Goal: Task Accomplishment & Management: Use online tool/utility

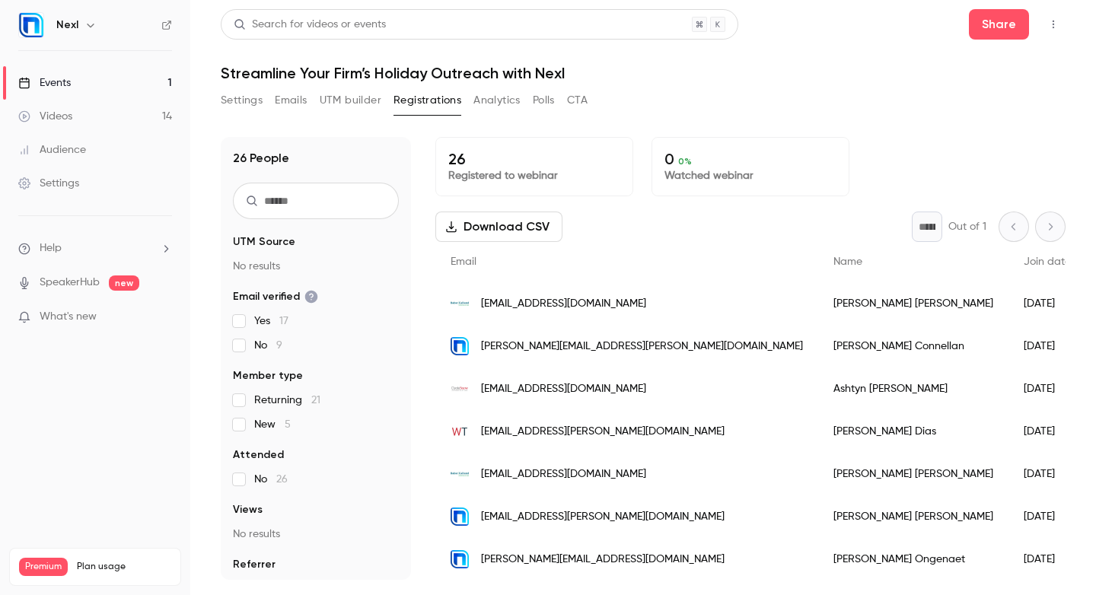
scroll to position [685, 0]
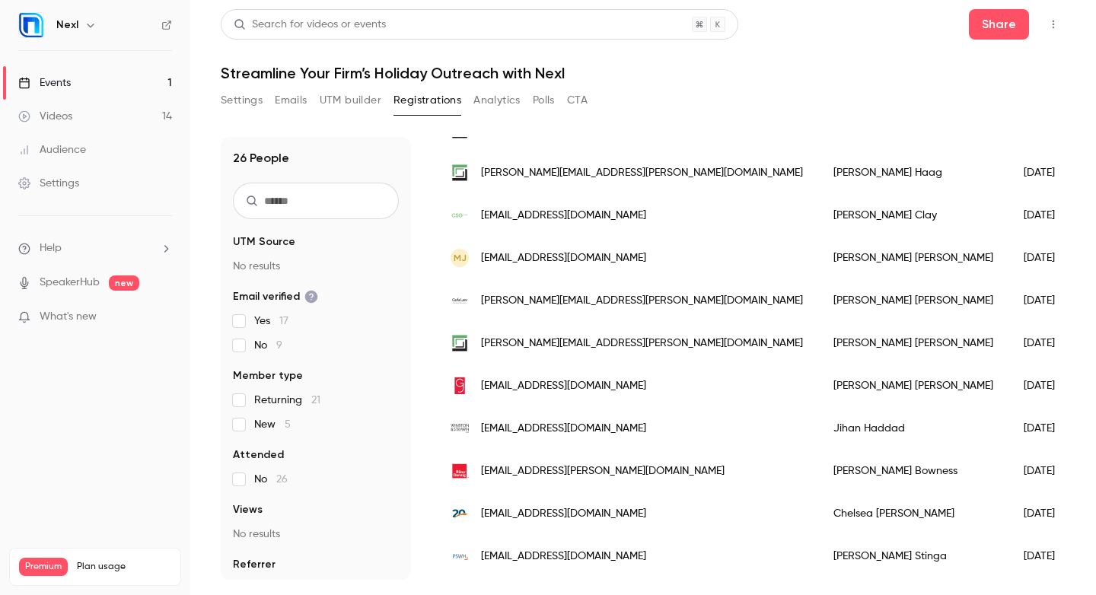
click at [251, 107] on button "Settings" at bounding box center [242, 100] width 42 height 24
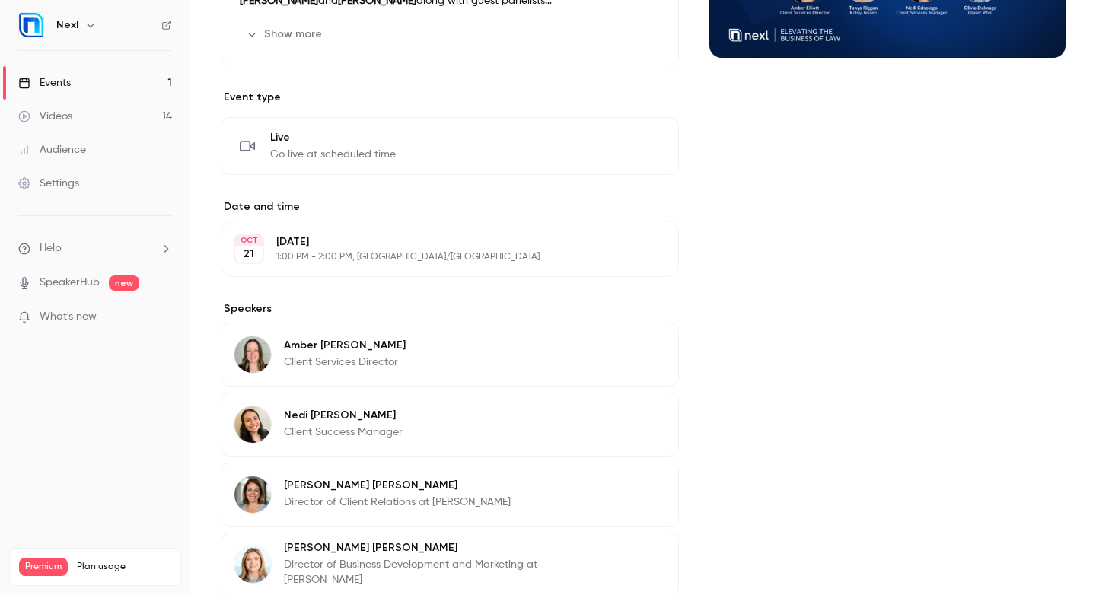
scroll to position [298, 0]
click at [645, 145] on button "Edit" at bounding box center [632, 147] width 56 height 24
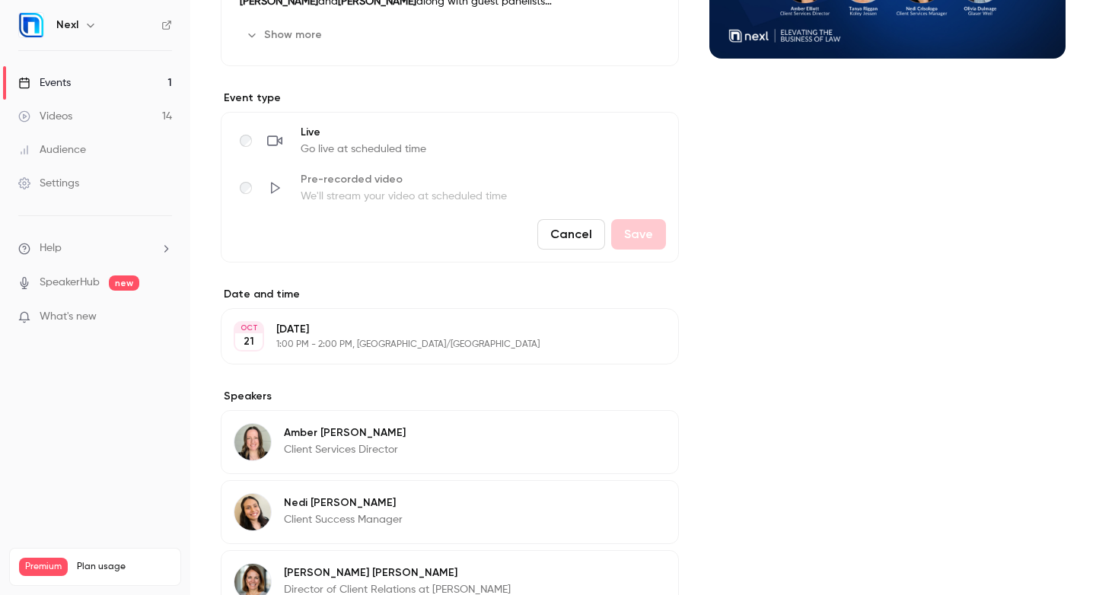
click at [570, 236] on button "Cancel" at bounding box center [571, 234] width 68 height 30
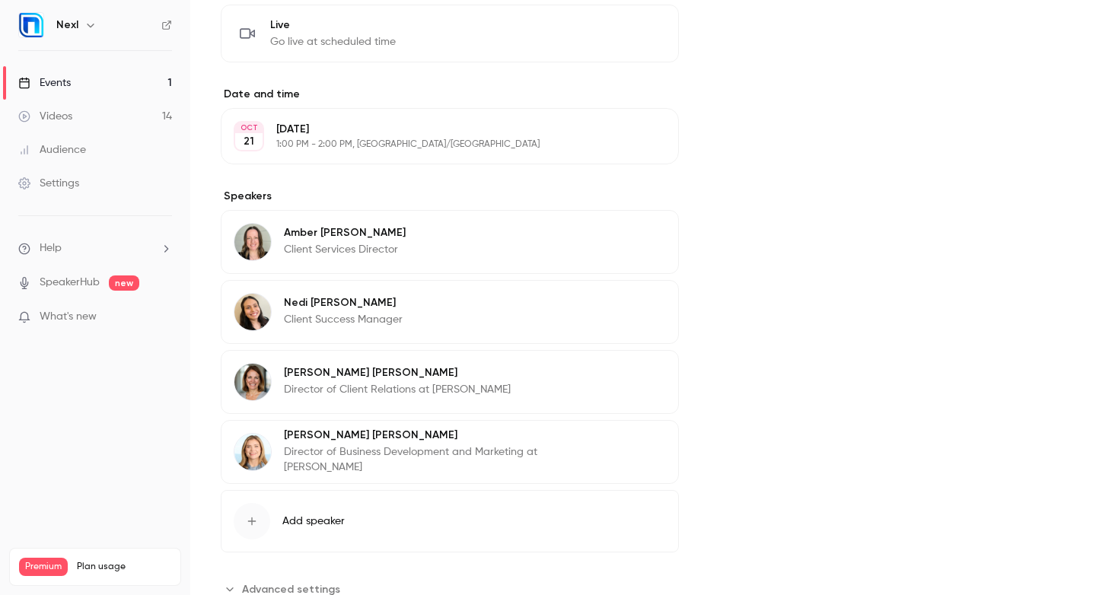
scroll to position [463, 0]
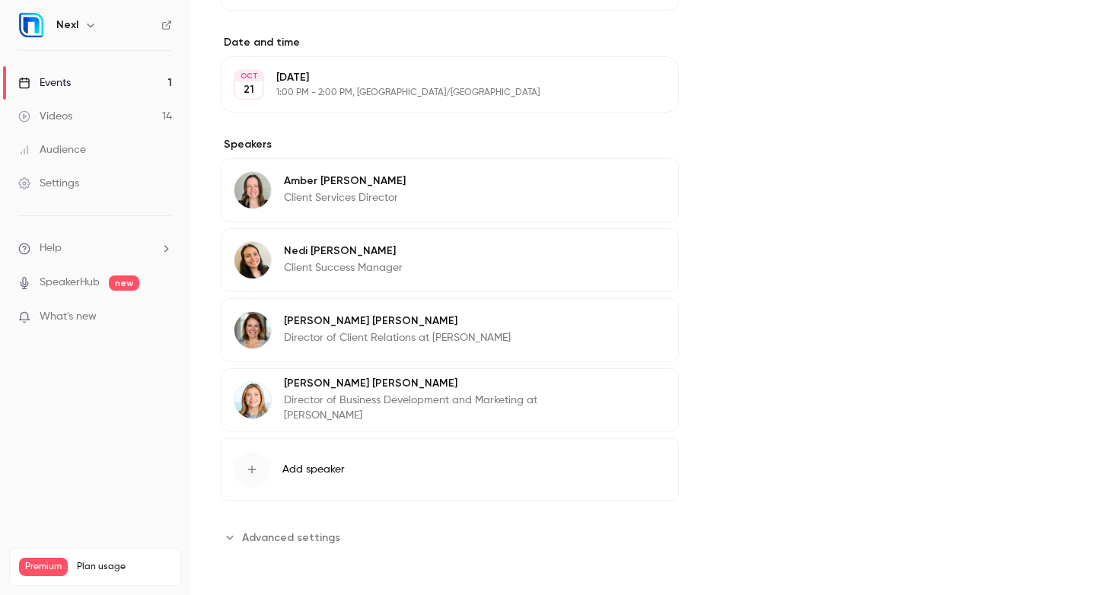
click at [326, 541] on span "Advanced settings" at bounding box center [291, 538] width 98 height 16
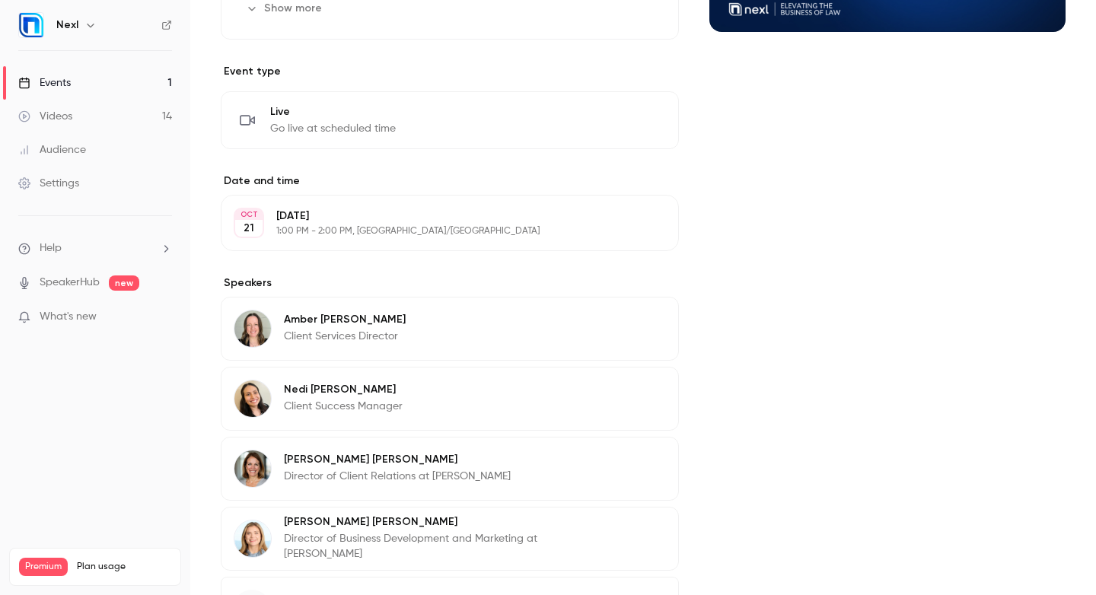
scroll to position [0, 0]
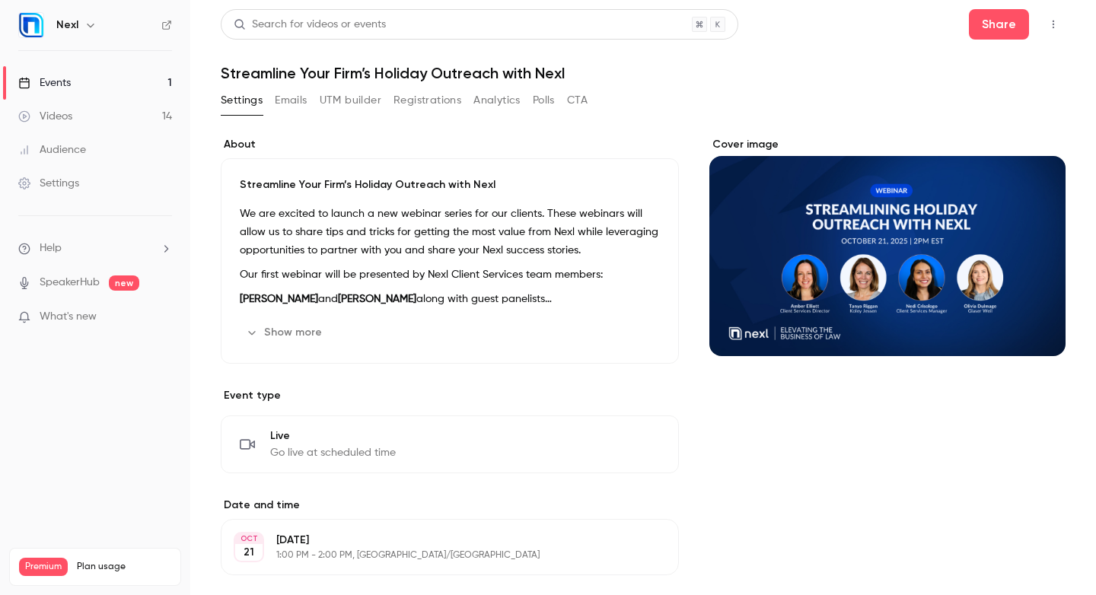
click at [53, 273] on ul "Help SpeakerHub new What's new" at bounding box center [95, 284] width 190 height 136
click at [56, 281] on link "SpeakerHub" at bounding box center [70, 283] width 60 height 16
click at [1052, 24] on icon "button" at bounding box center [1053, 24] width 12 height 11
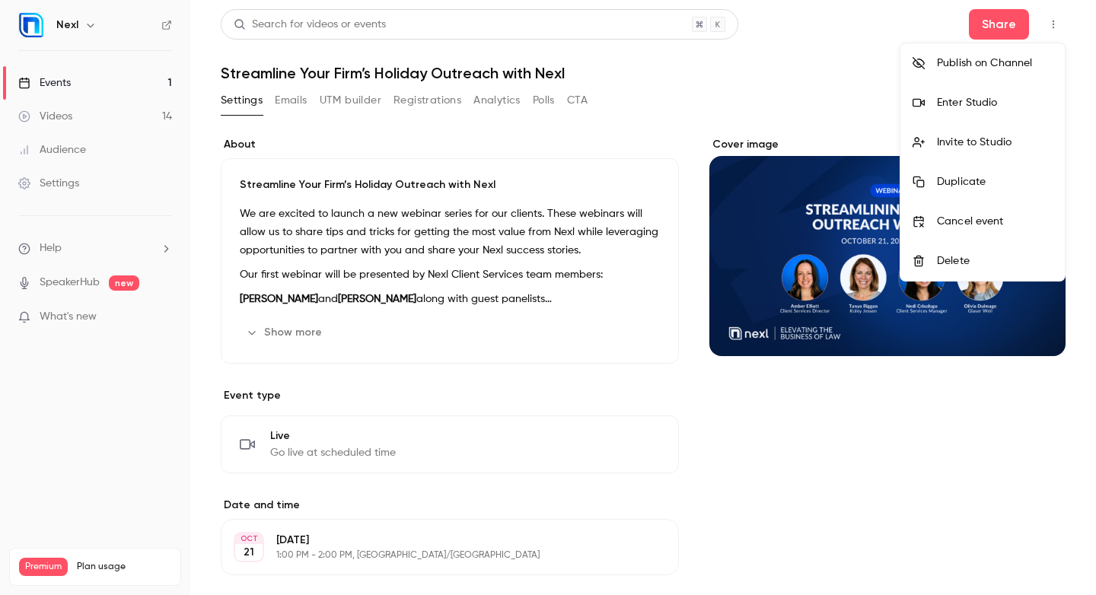
click at [978, 110] on div "Enter Studio" at bounding box center [995, 102] width 116 height 15
